Goal: Transaction & Acquisition: Purchase product/service

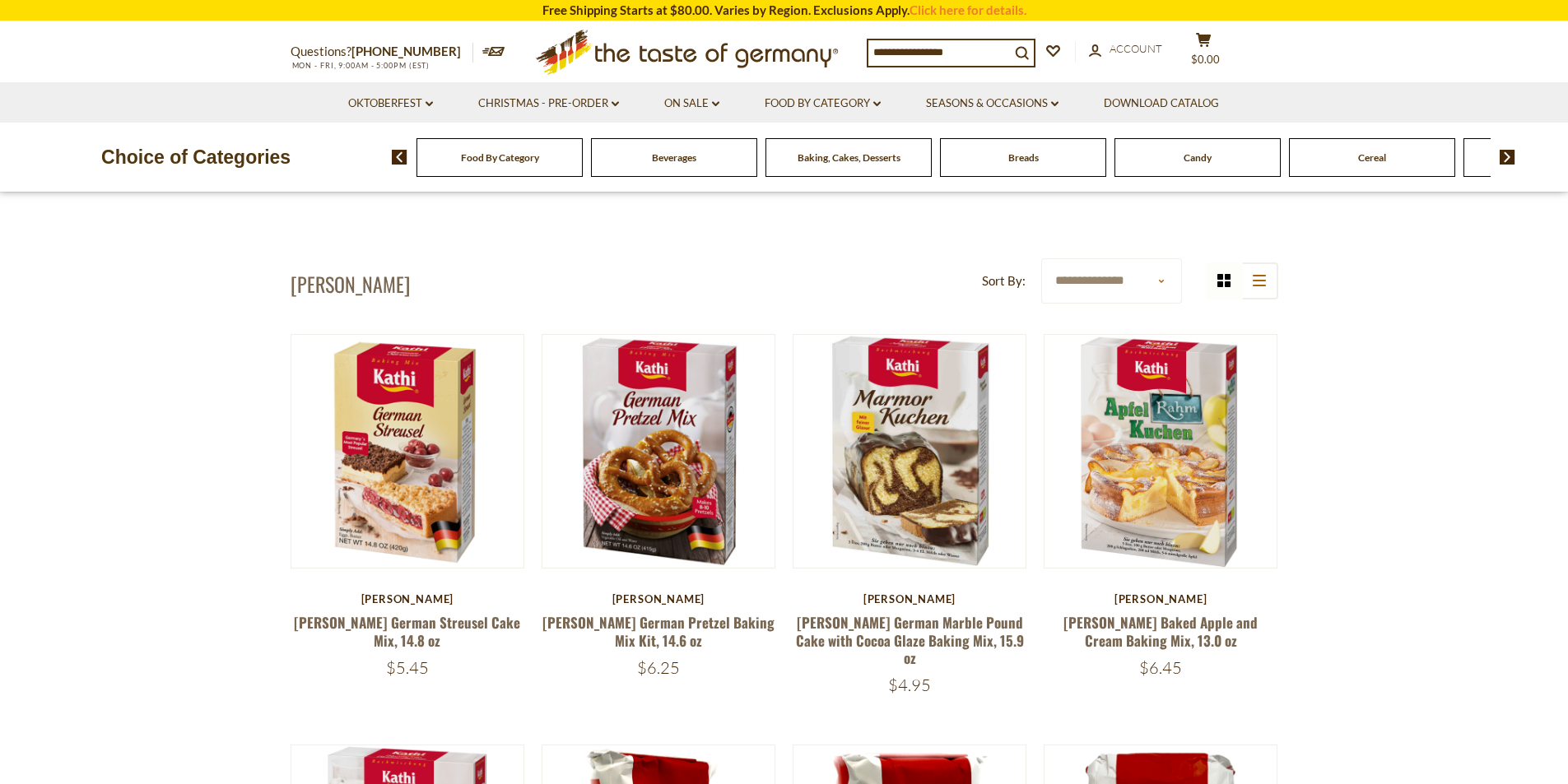
click at [910, 46] on input at bounding box center [939, 51] width 141 height 23
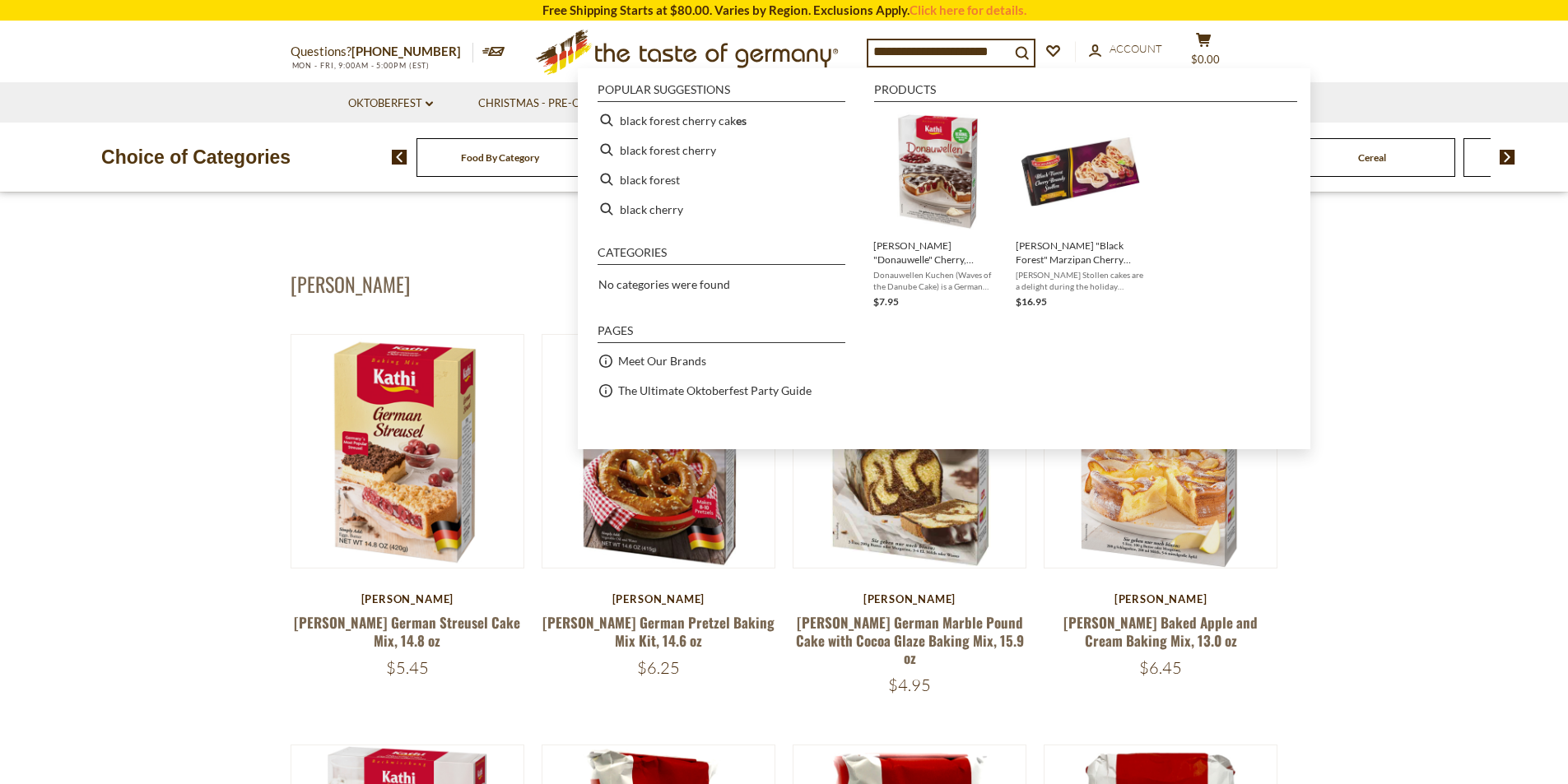
type input "**********"
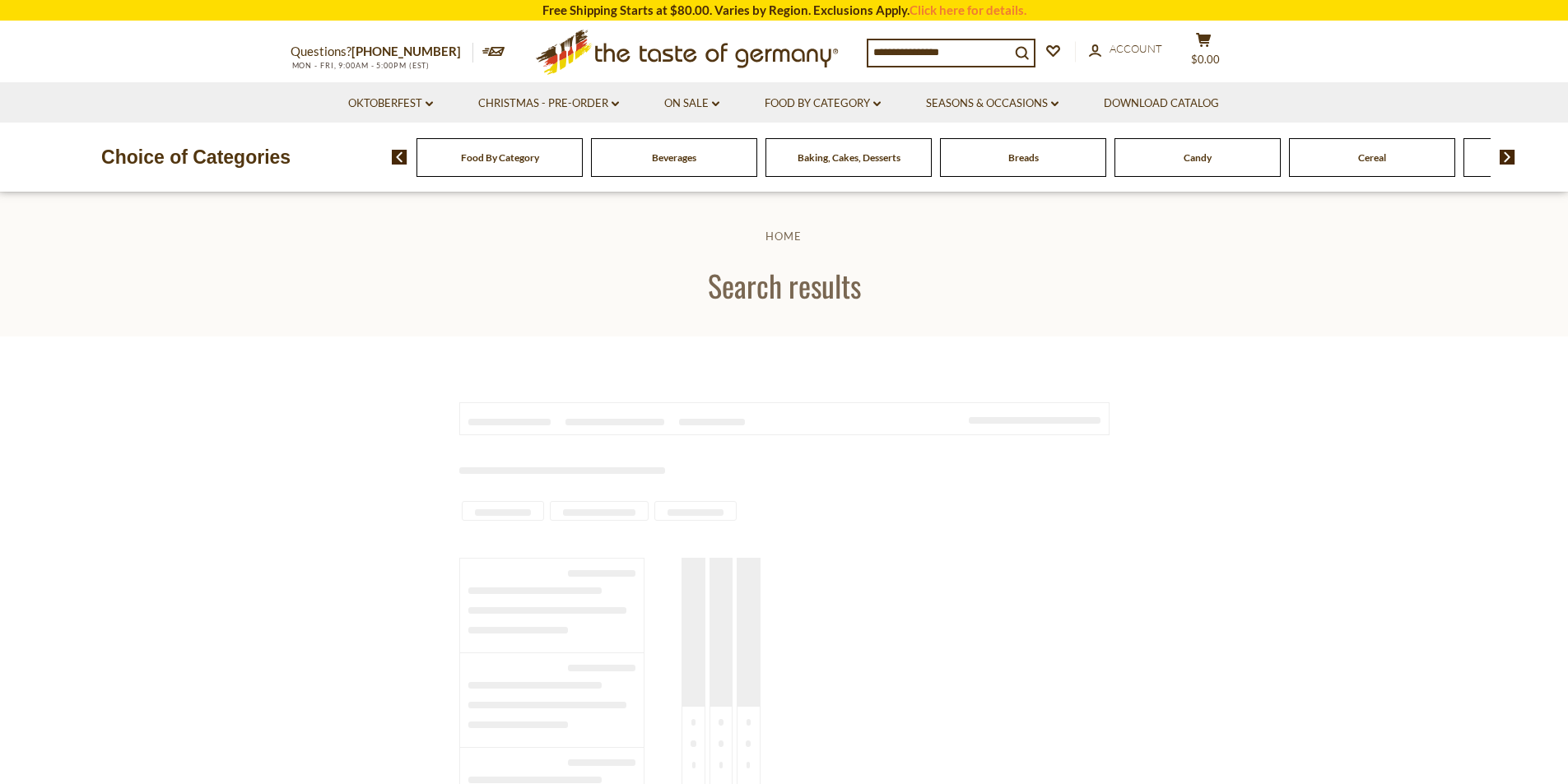
type input "**********"
